Goal: Task Accomplishment & Management: Manage account settings

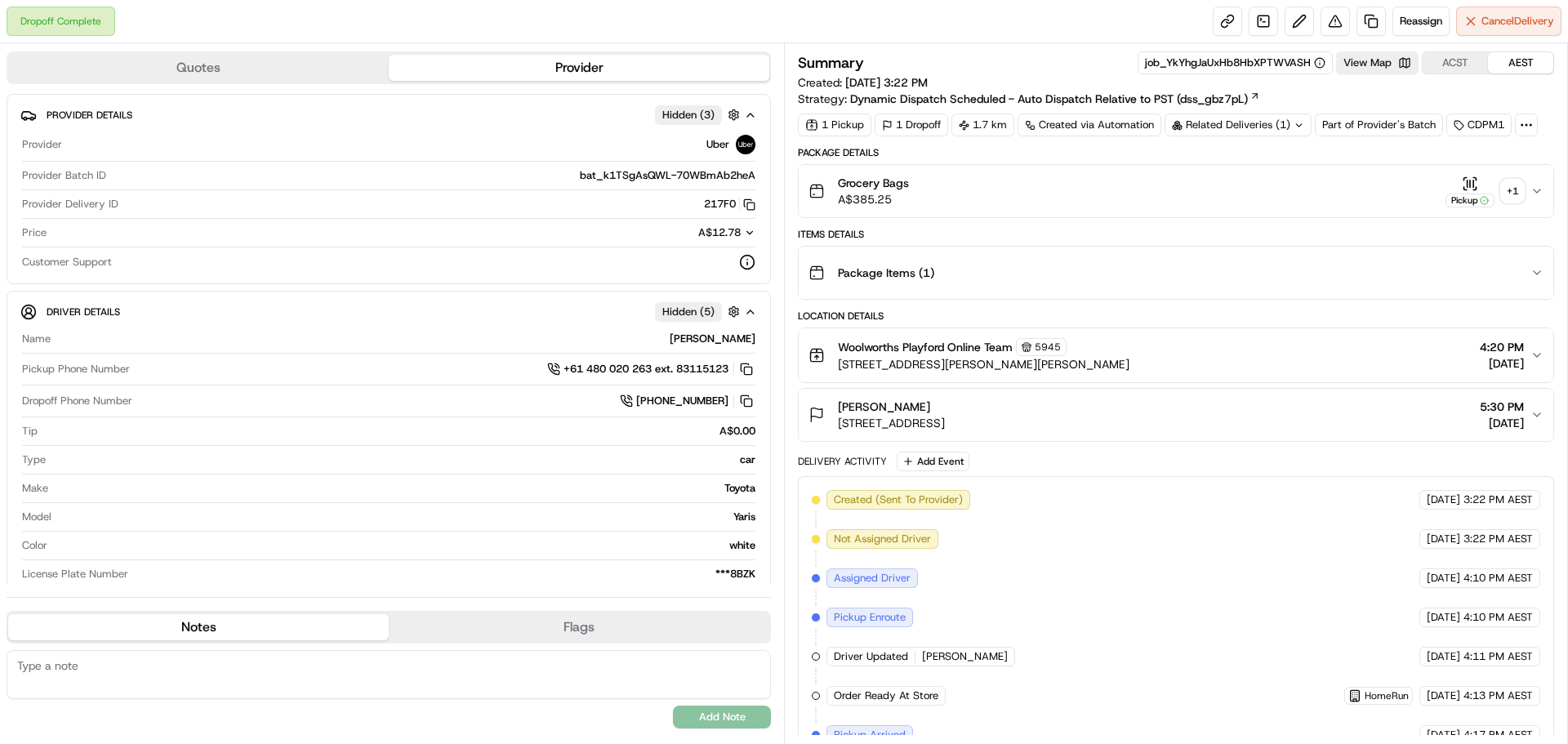
click at [1512, 184] on div "+ 1" at bounding box center [1511, 191] width 23 height 23
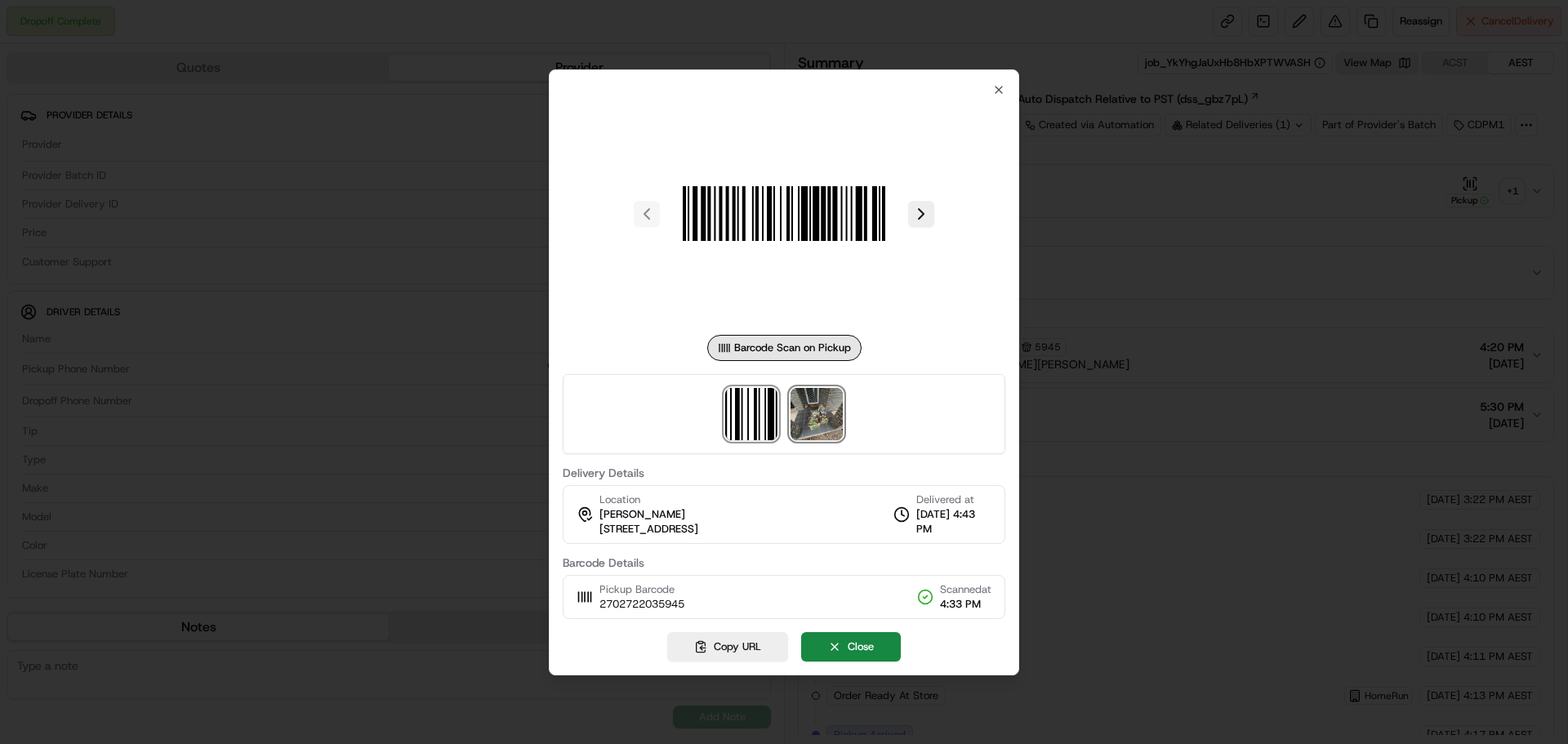
click at [810, 426] on img at bounding box center [816, 413] width 52 height 52
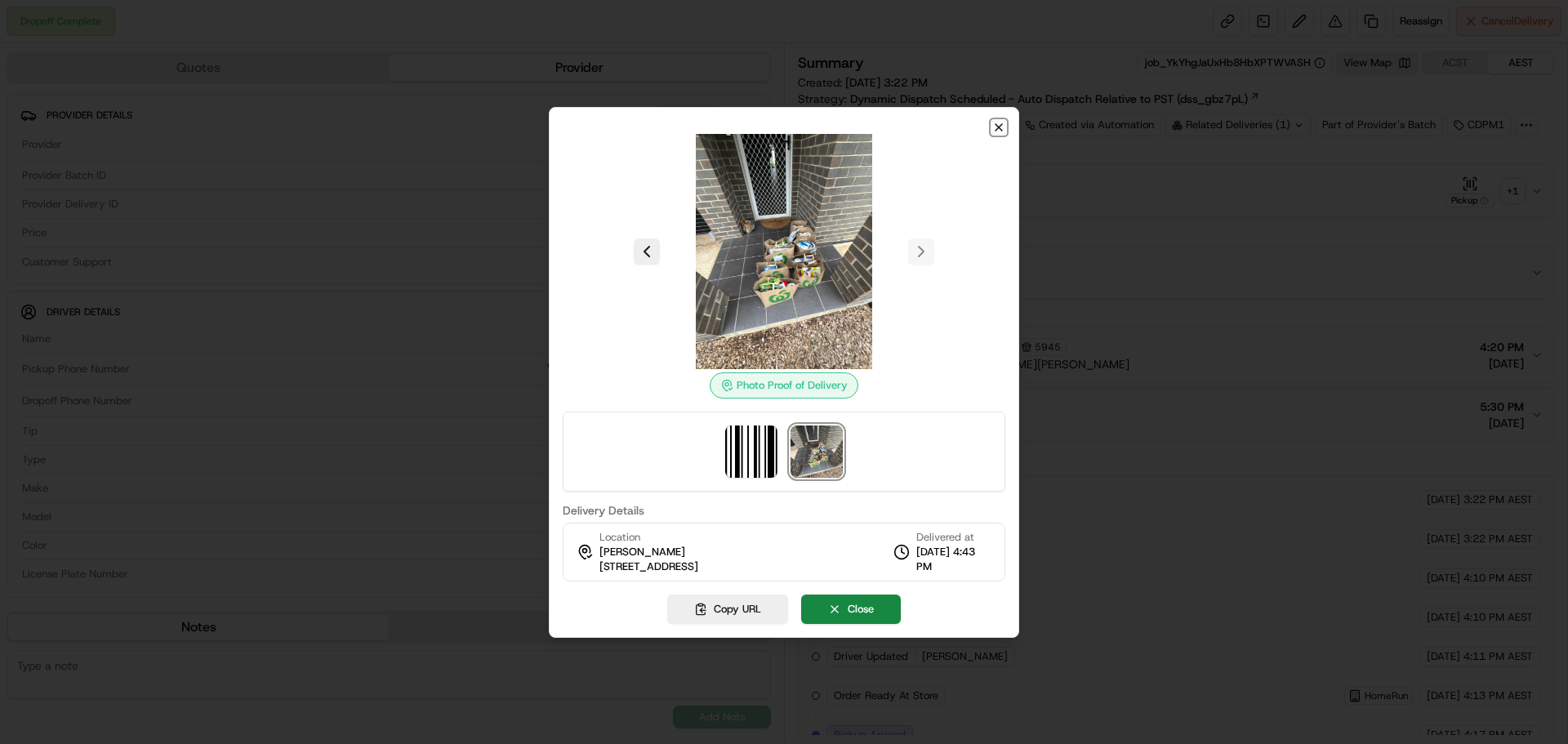
click at [999, 129] on icon "button" at bounding box center [998, 127] width 13 height 13
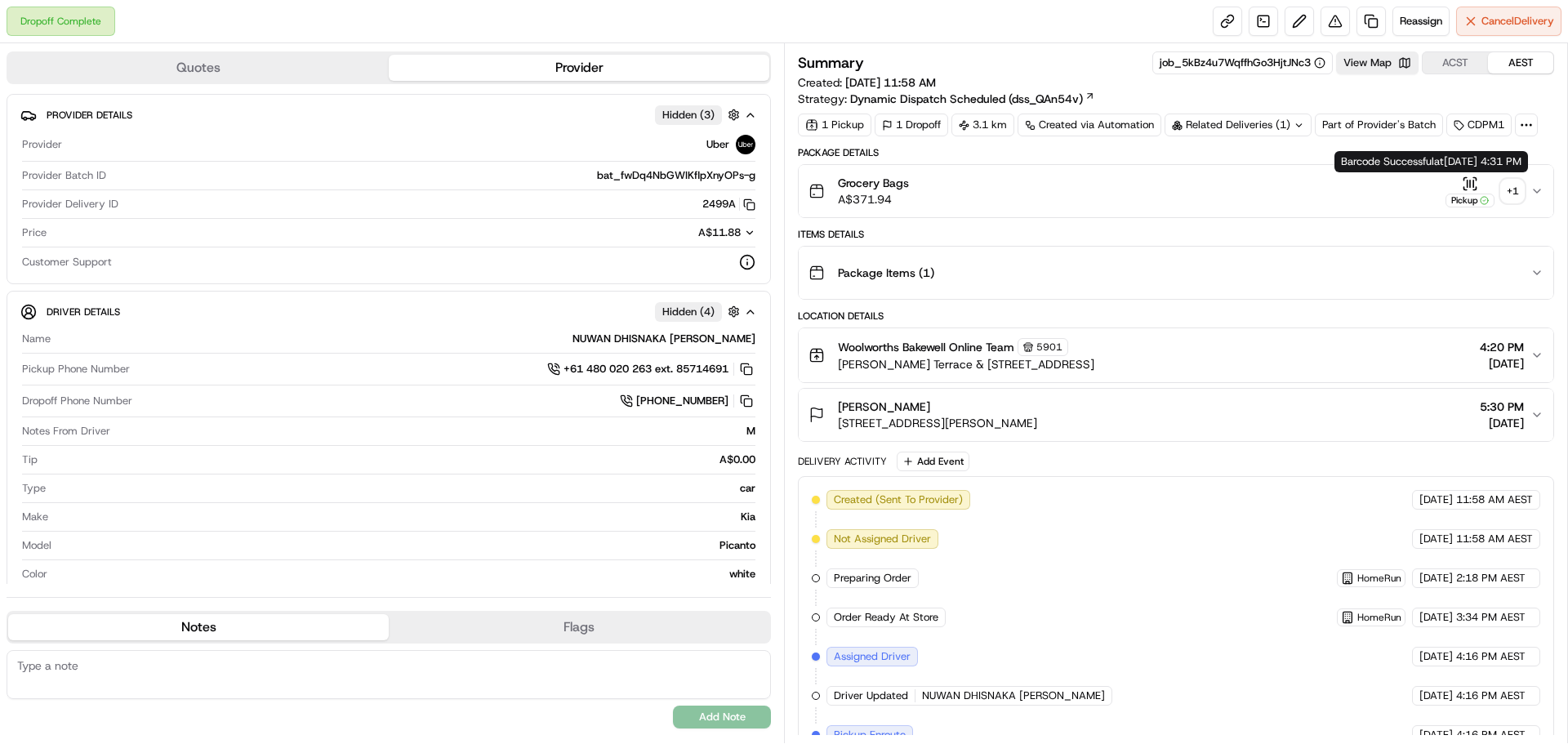
click at [1498, 191] on button "Pickup + 1" at bounding box center [1485, 191] width 79 height 32
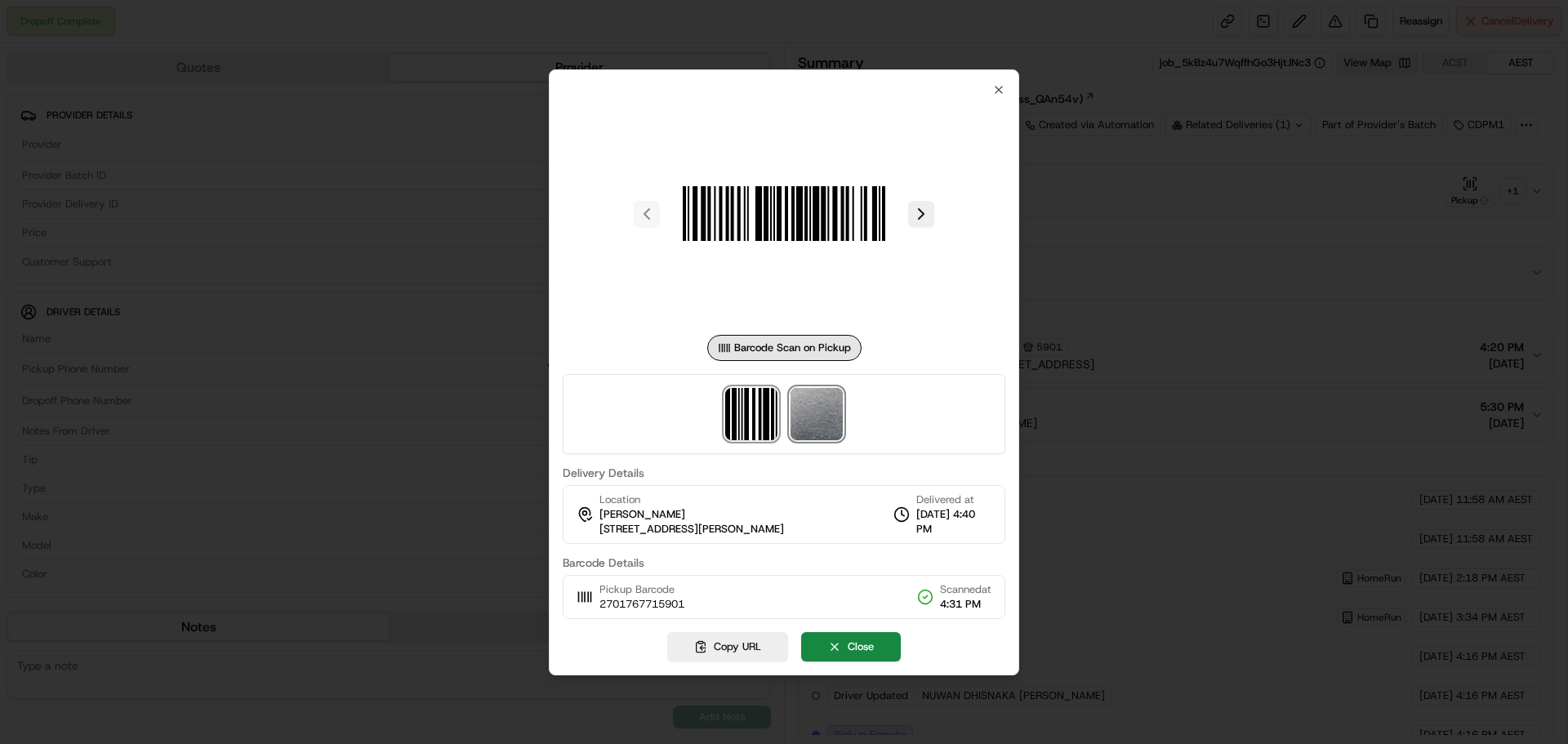
click at [840, 418] on img at bounding box center [816, 413] width 52 height 52
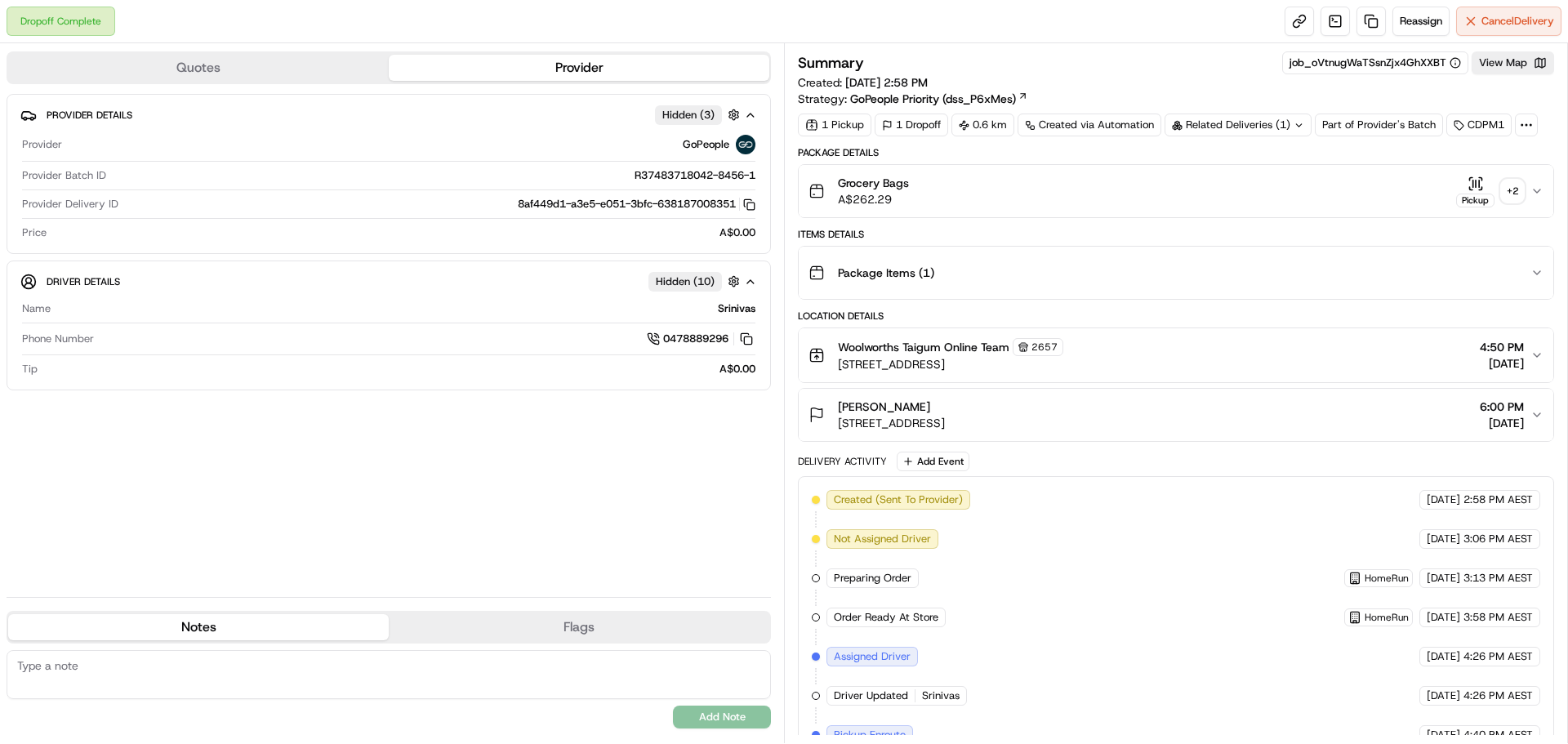
click at [1523, 178] on button "Pickup + 2" at bounding box center [1489, 191] width 68 height 32
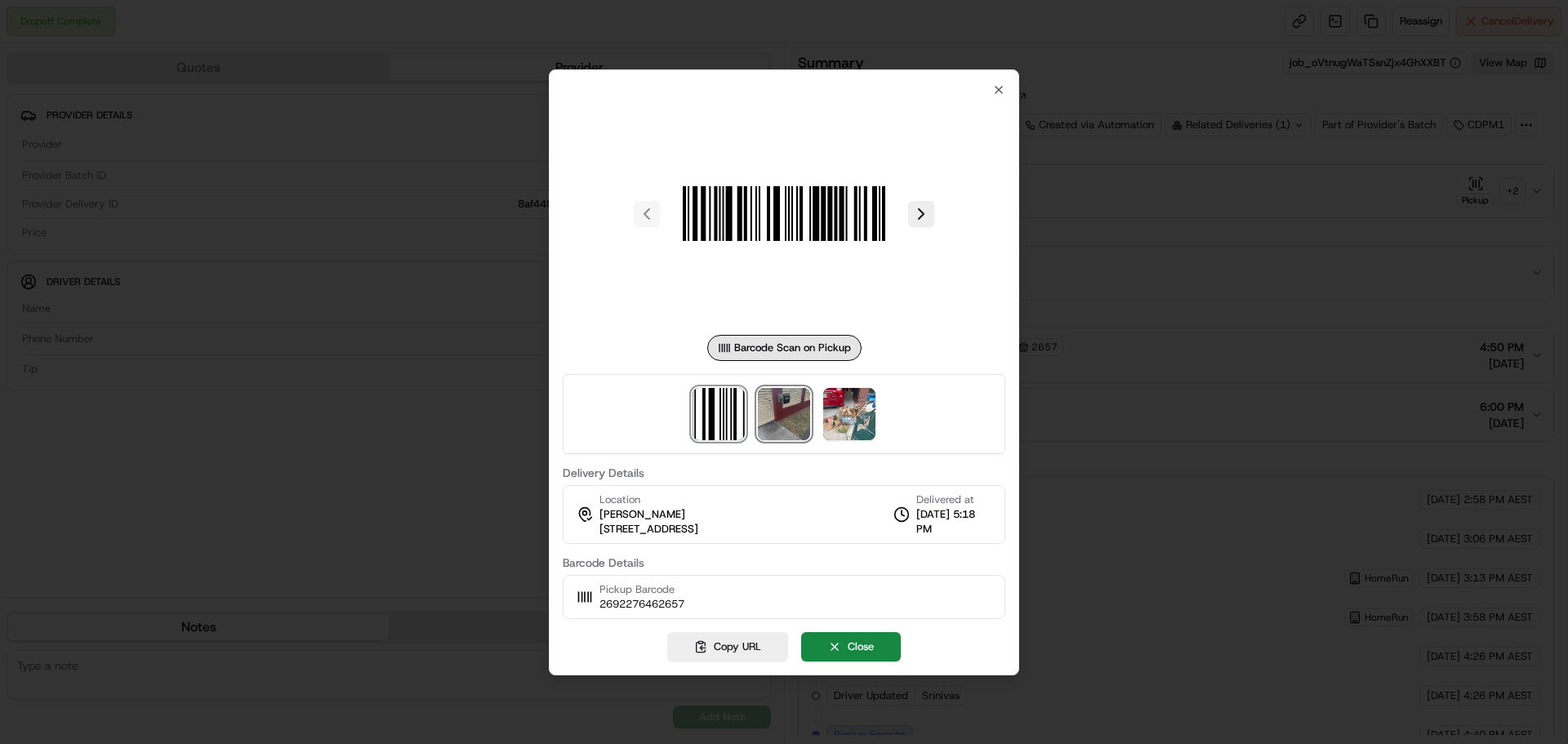
click at [793, 432] on img at bounding box center [783, 413] width 52 height 52
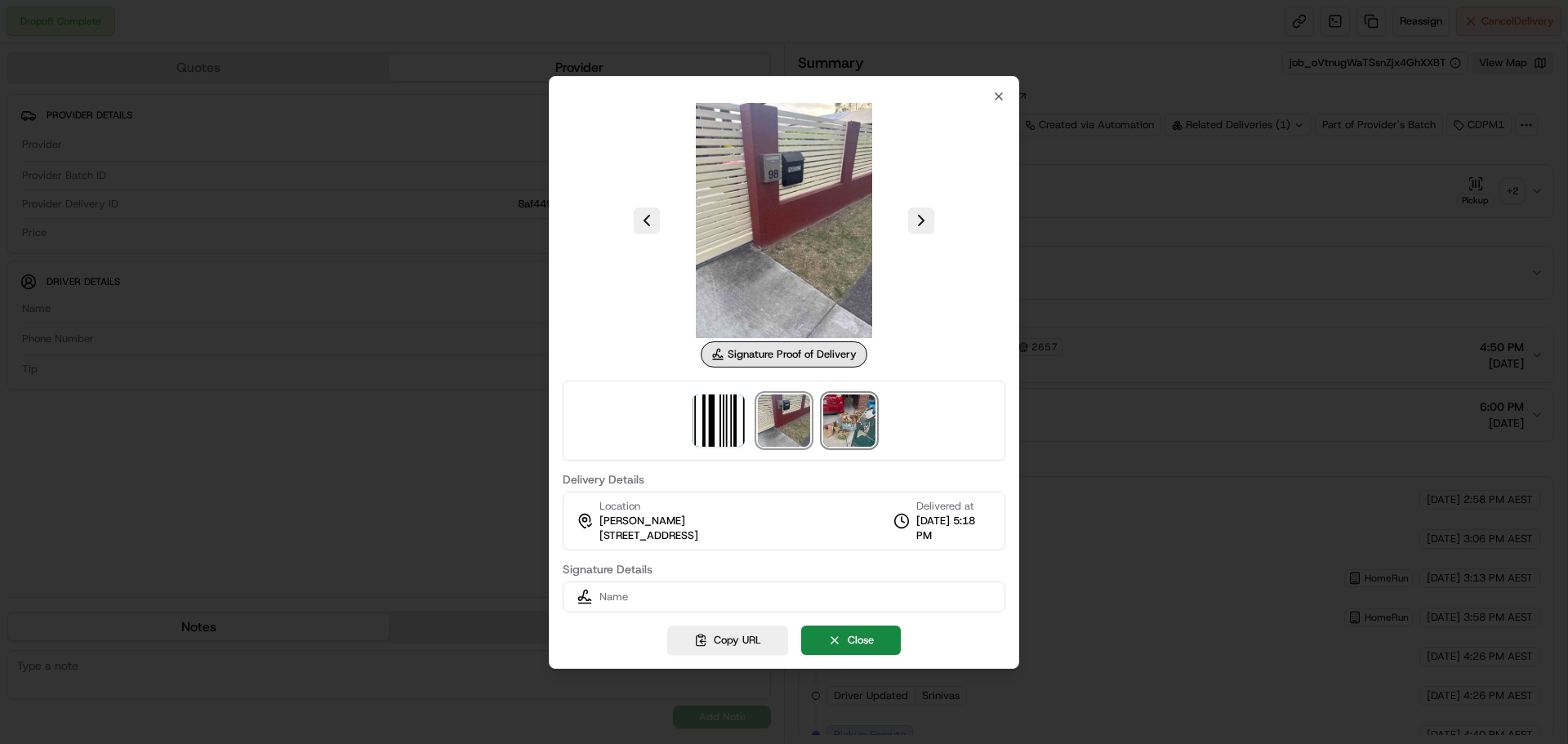
click at [842, 419] on img at bounding box center [849, 421] width 52 height 52
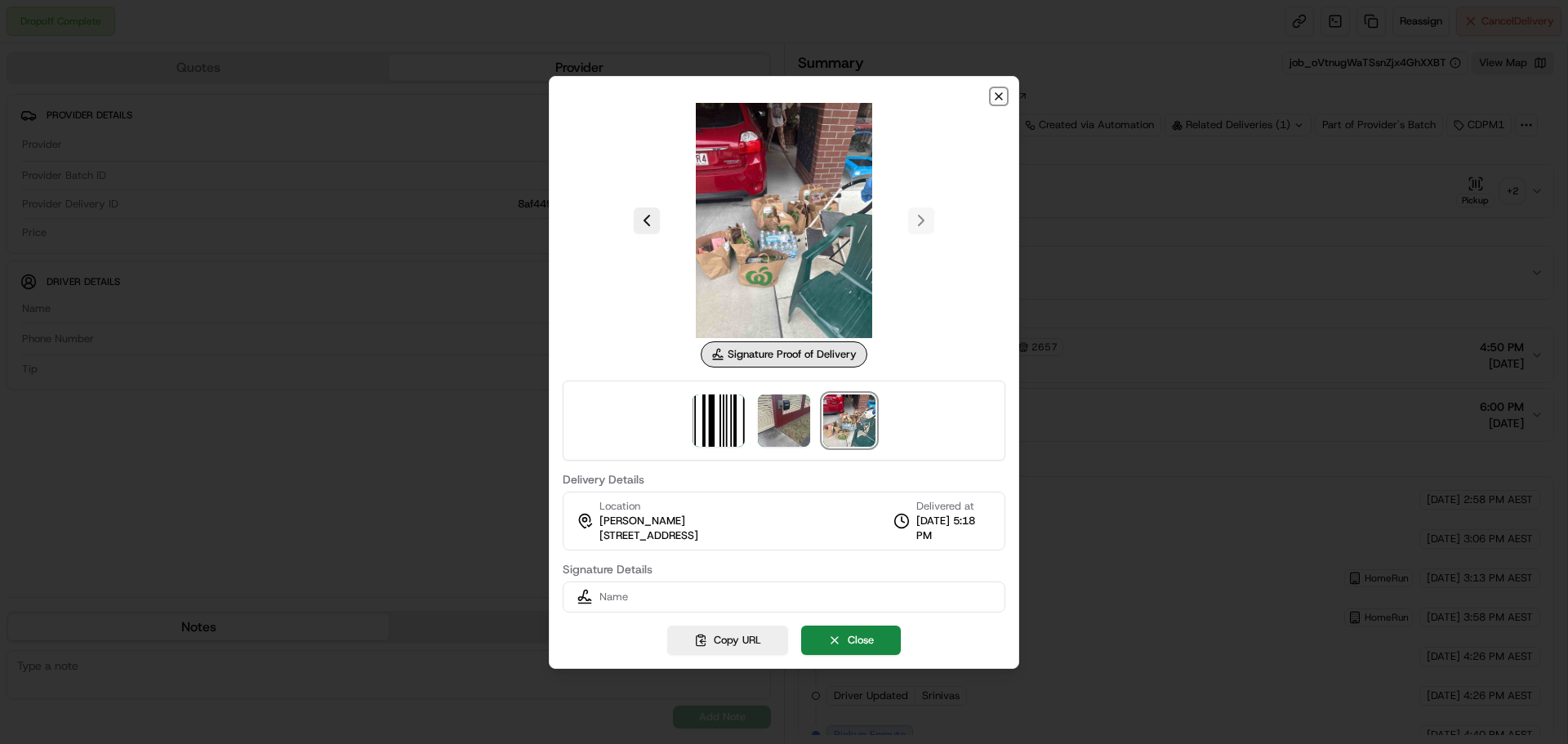
click at [1004, 92] on icon "button" at bounding box center [998, 96] width 13 height 13
